Goal: Find specific page/section: Find specific page/section

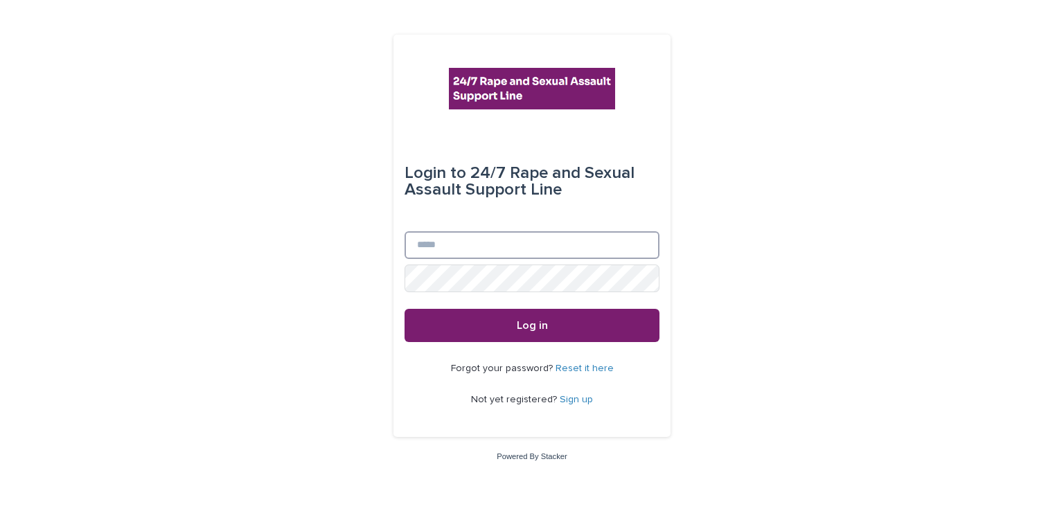
click at [484, 242] on input "Email" at bounding box center [532, 245] width 255 height 28
type input "**********"
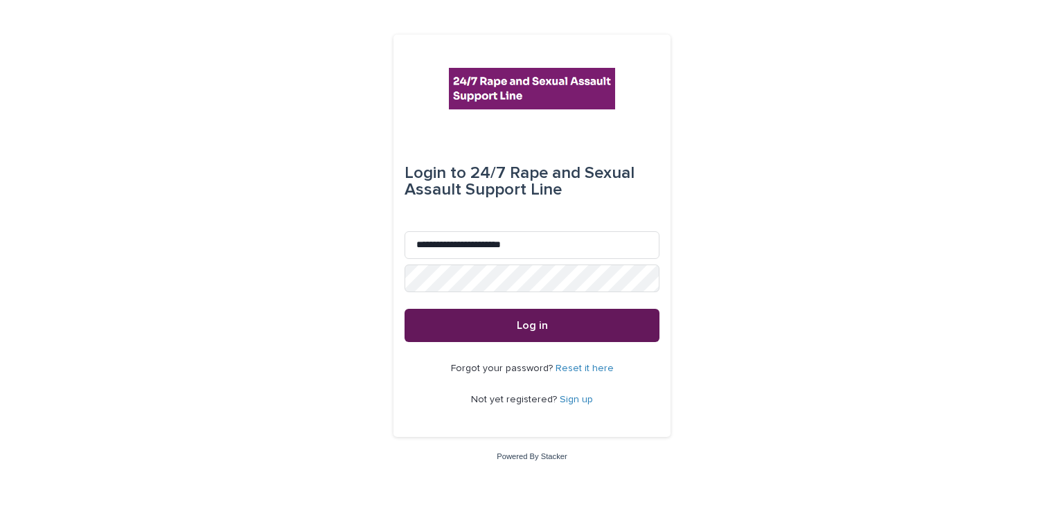
click at [505, 328] on button "Log in" at bounding box center [532, 325] width 255 height 33
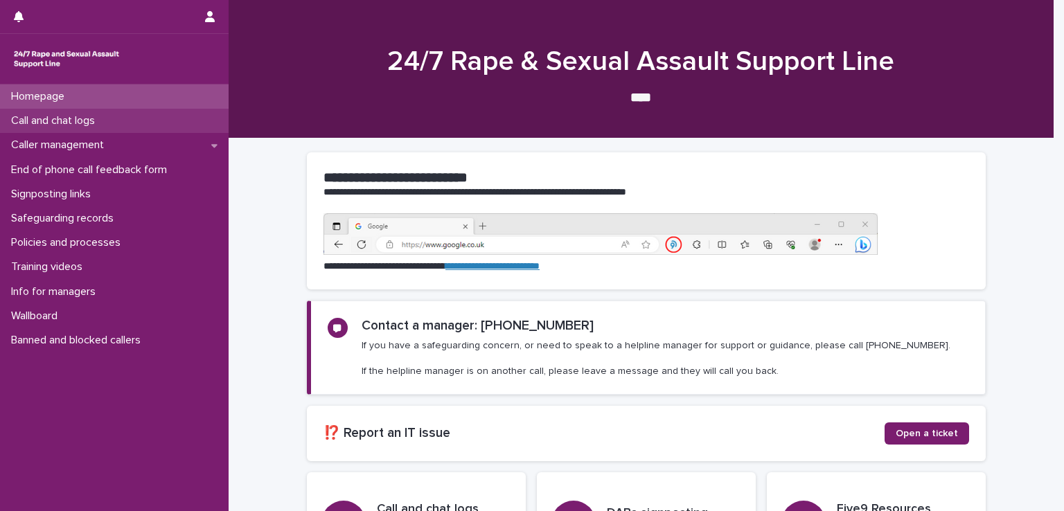
click at [73, 128] on div "Call and chat logs" at bounding box center [114, 121] width 229 height 24
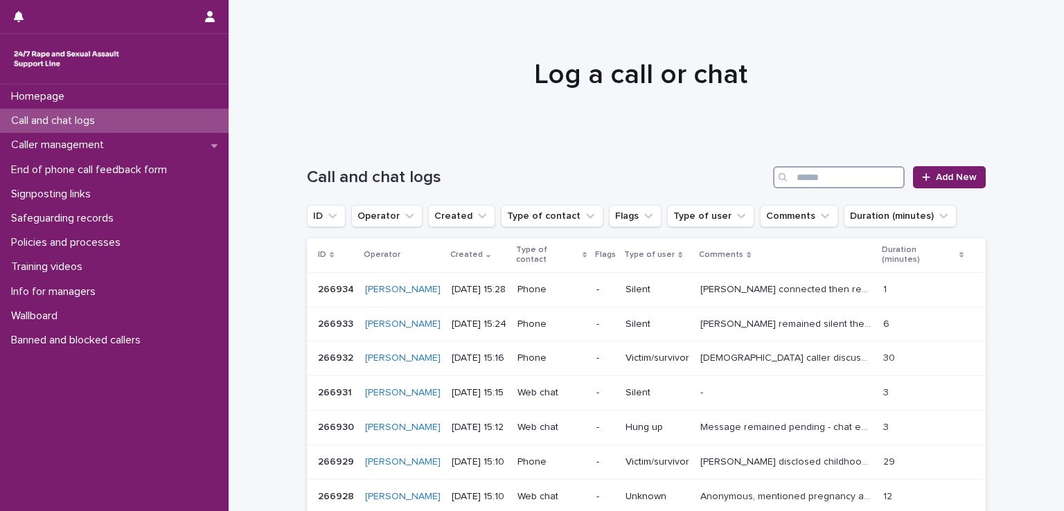
click at [792, 179] on input "Search" at bounding box center [839, 177] width 132 height 22
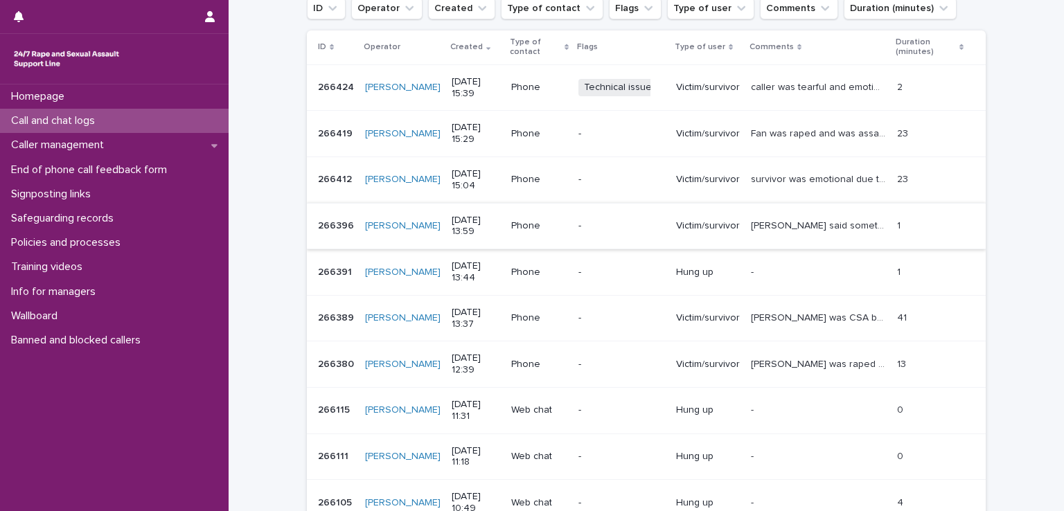
scroll to position [378, 0]
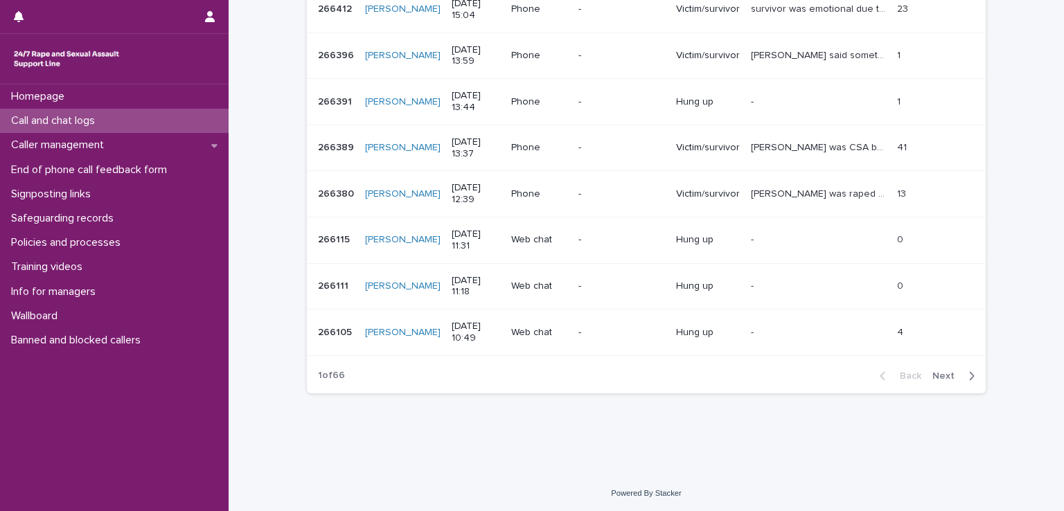
type input "******"
click at [945, 375] on span "Next" at bounding box center [947, 376] width 30 height 10
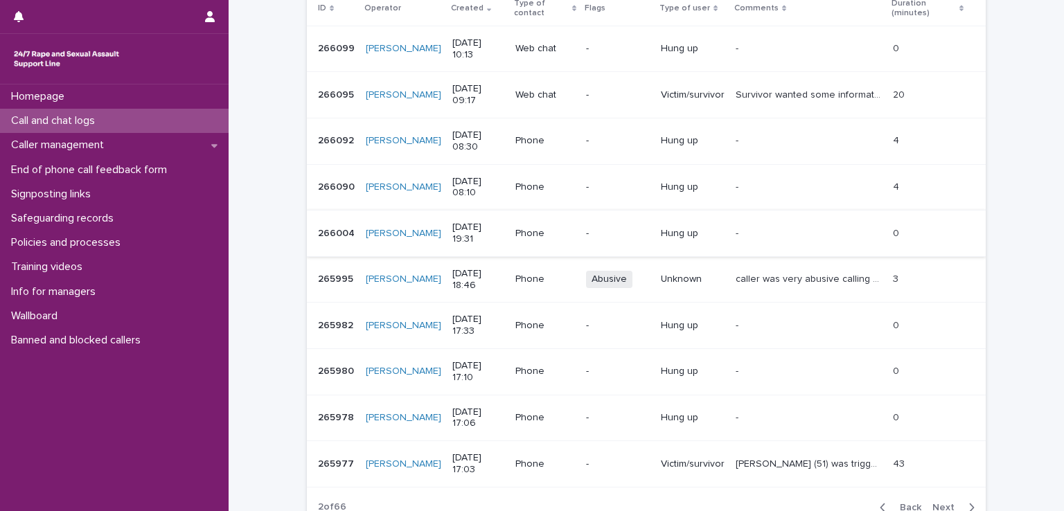
scroll to position [309, 0]
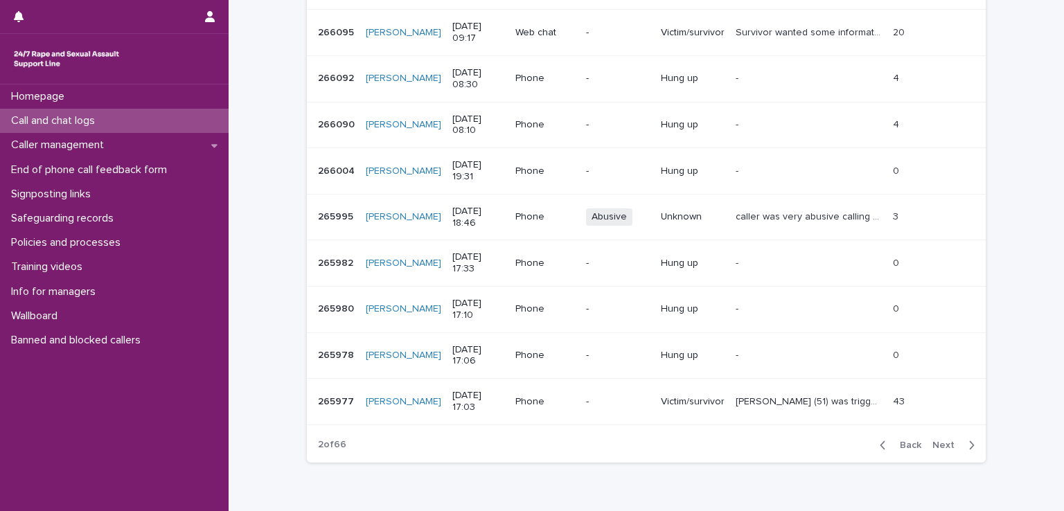
click at [770, 215] on p "caller was very abusive calling me a "fucking bitch" ,a "fucking stupid bitch" …" at bounding box center [810, 216] width 149 height 15
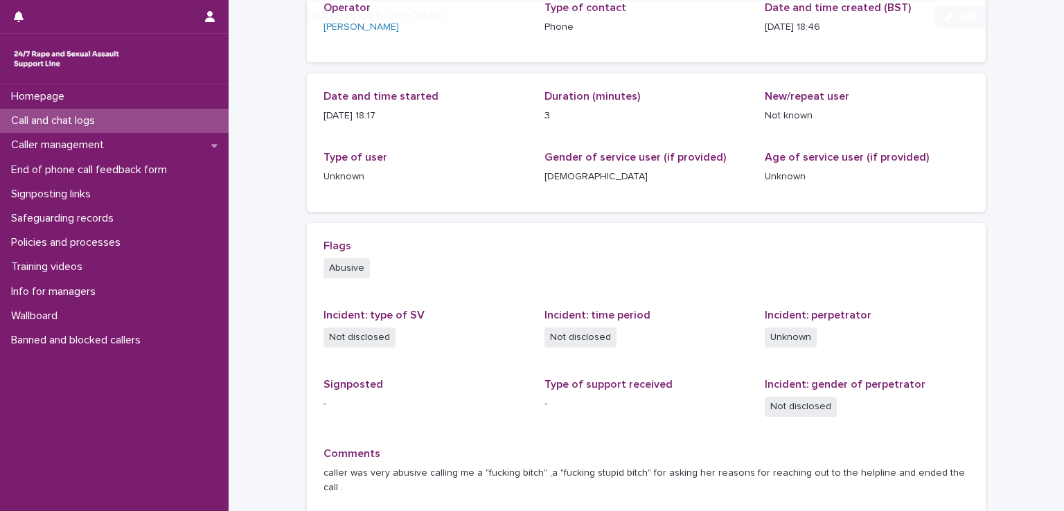
scroll to position [233, 0]
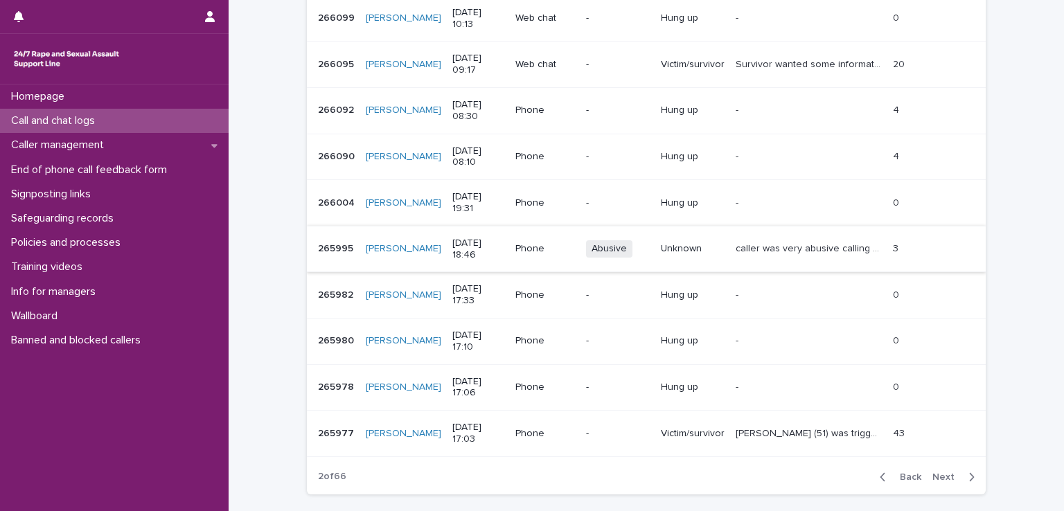
scroll to position [378, 0]
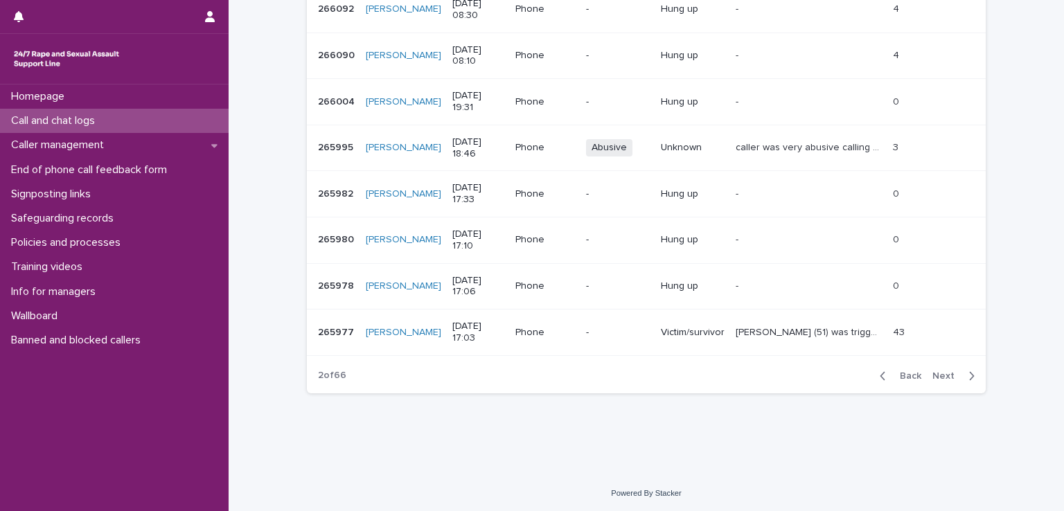
click at [719, 445] on div "Loading... Saving… Loading... Saving… Call and chat logs ****** Add New ID Oper…" at bounding box center [646, 116] width 835 height 713
click at [941, 371] on span "Next" at bounding box center [947, 376] width 30 height 10
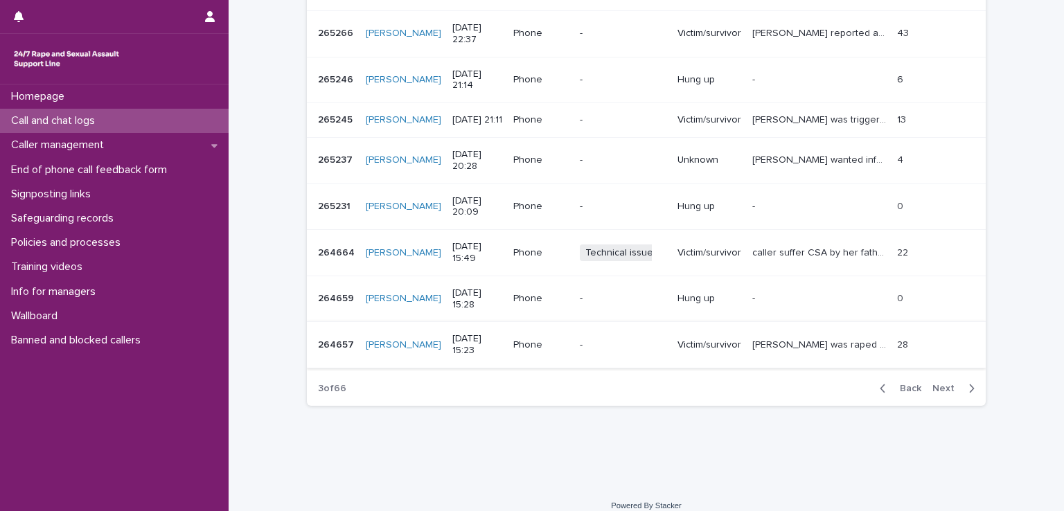
scroll to position [378, 0]
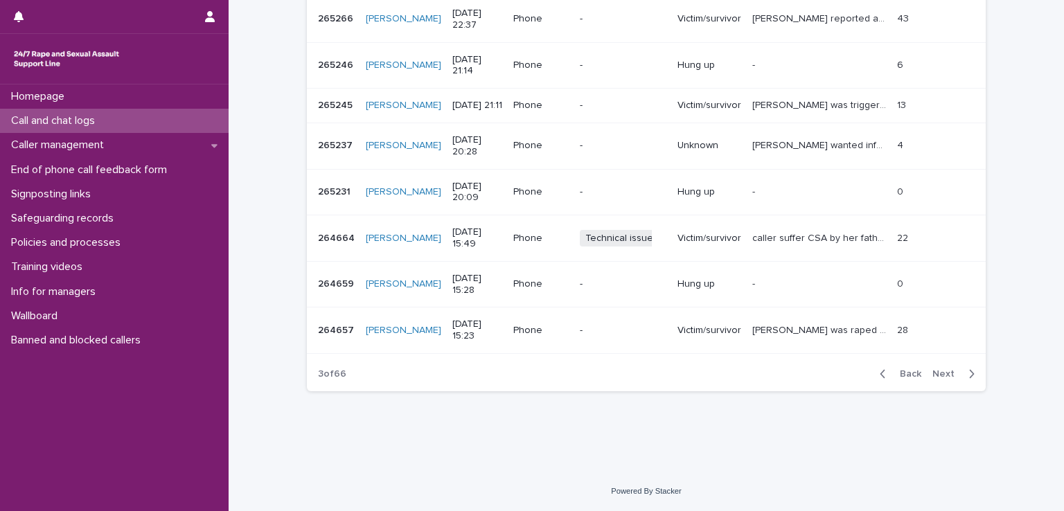
click at [932, 375] on span "Next" at bounding box center [947, 374] width 30 height 10
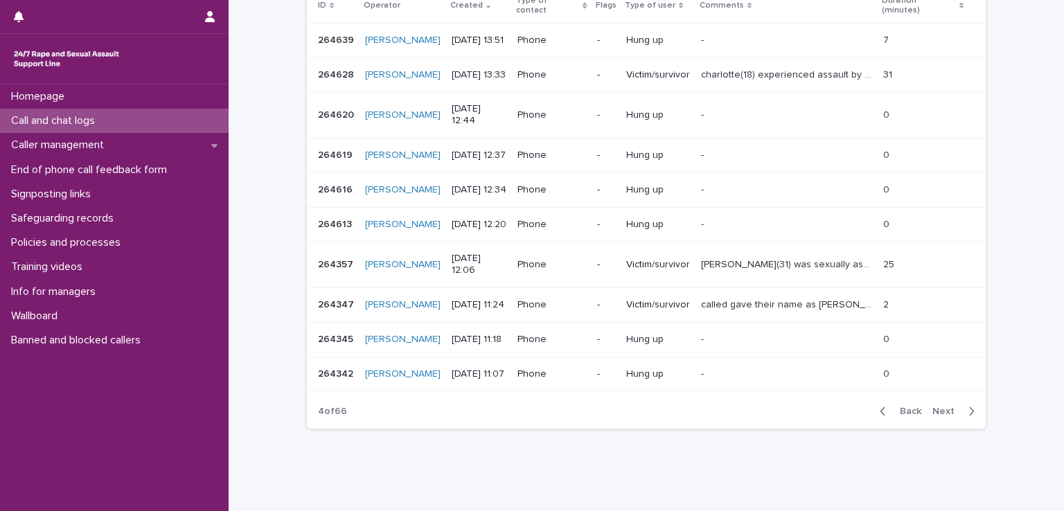
scroll to position [252, 0]
click at [932, 404] on span "Next" at bounding box center [947, 409] width 30 height 10
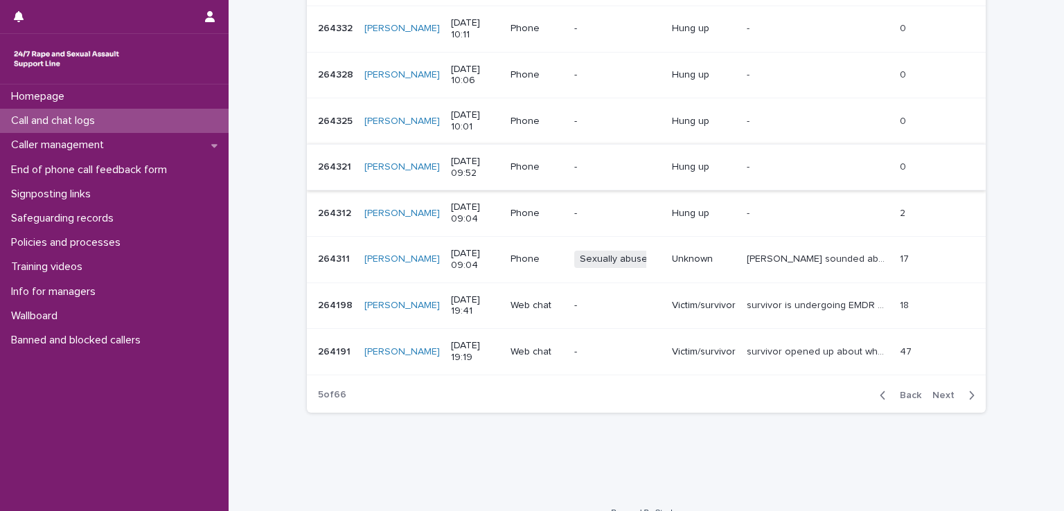
scroll to position [378, 0]
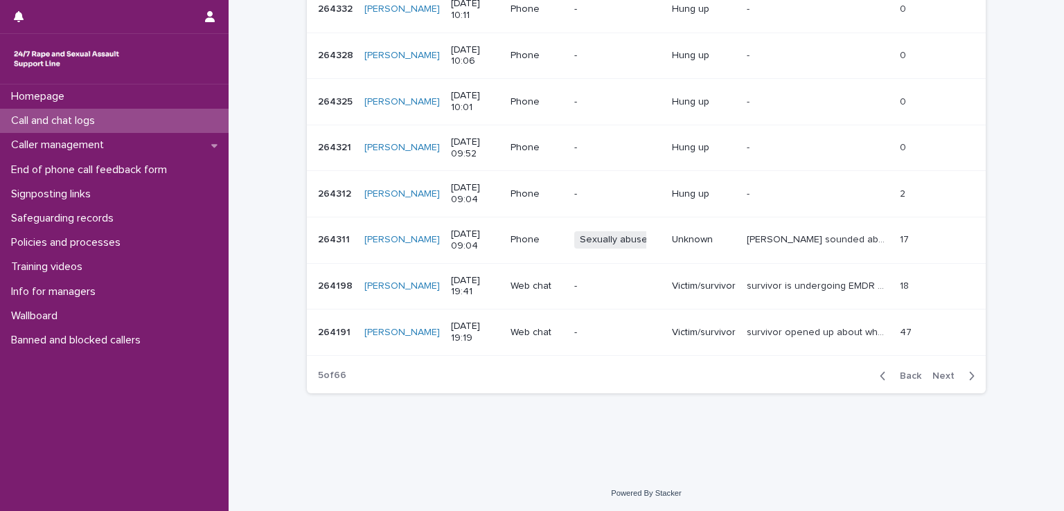
click at [927, 371] on button "Next" at bounding box center [956, 376] width 59 height 12
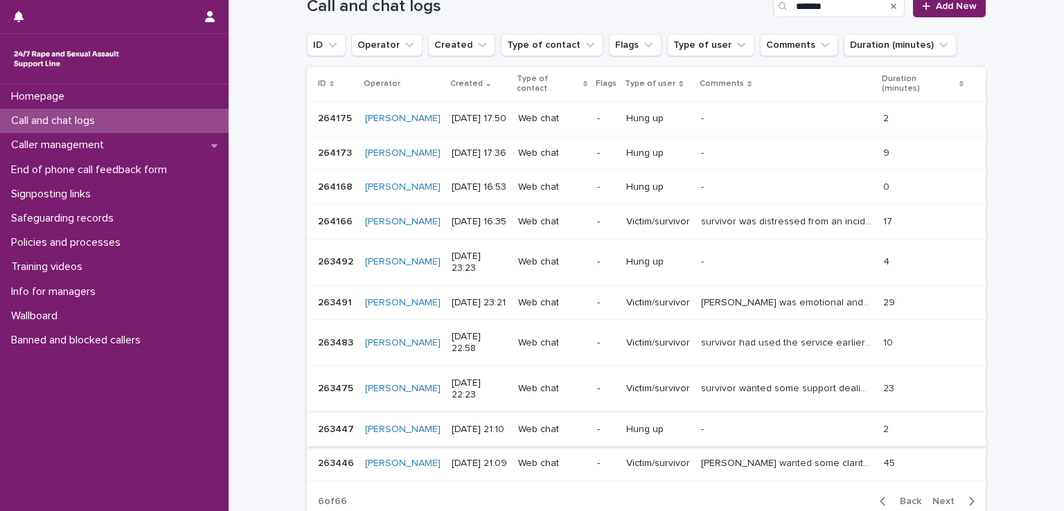
scroll to position [252, 0]
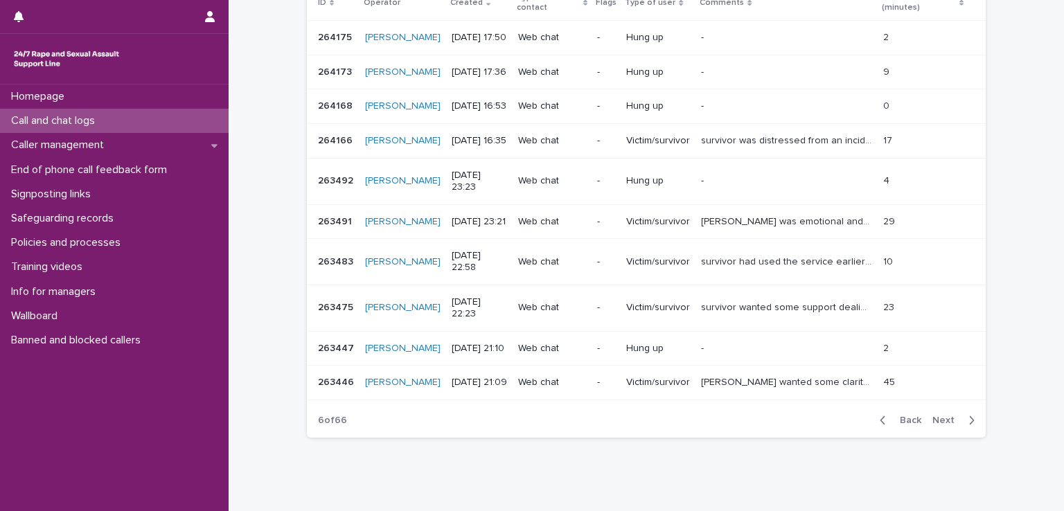
click at [946, 416] on span "Next" at bounding box center [947, 421] width 30 height 10
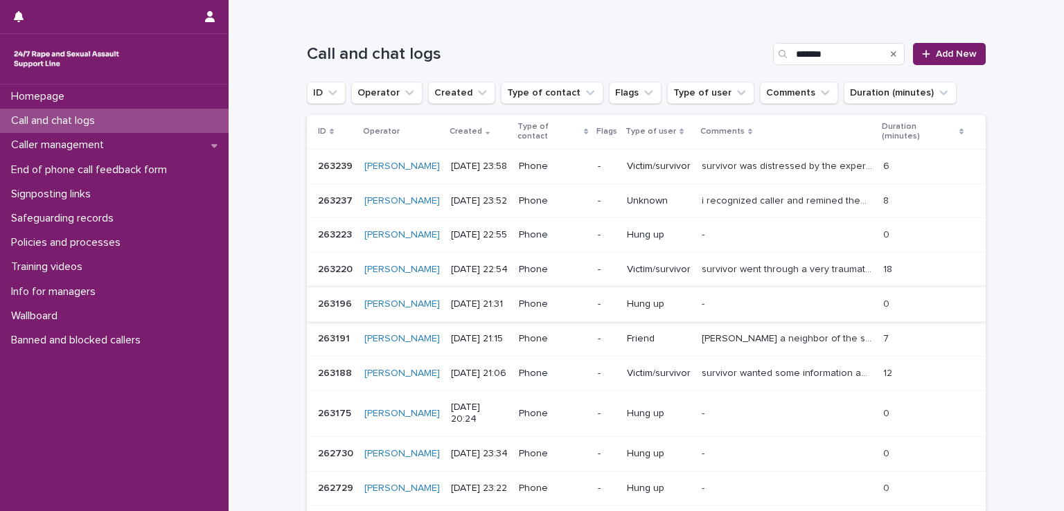
scroll to position [183, 0]
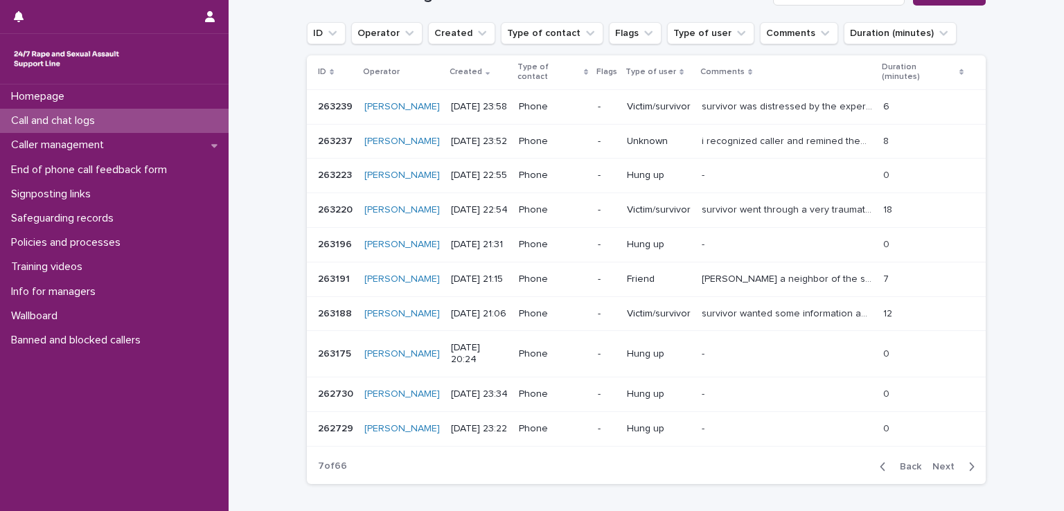
click at [894, 462] on span "Back" at bounding box center [907, 467] width 30 height 10
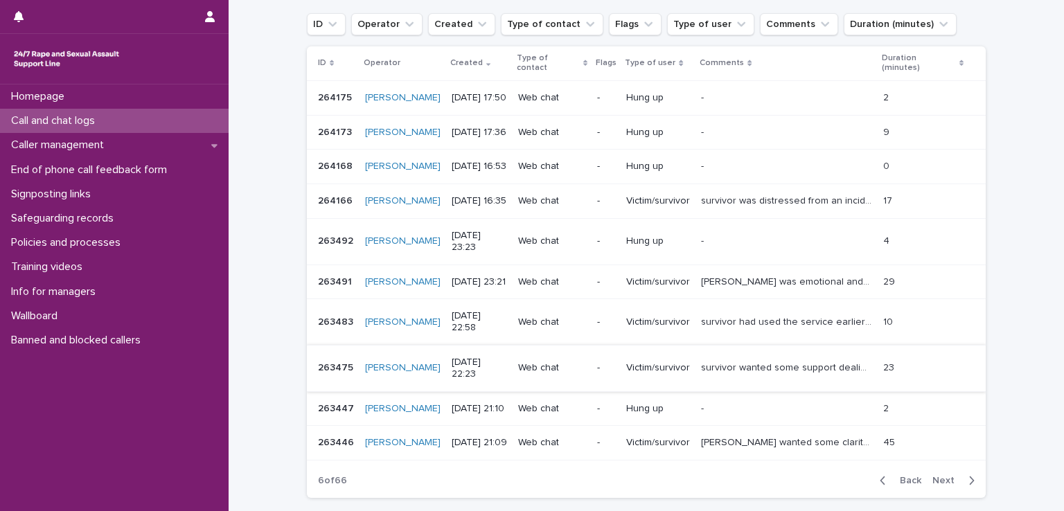
scroll to position [252, 0]
